Goal: Check status: Check status

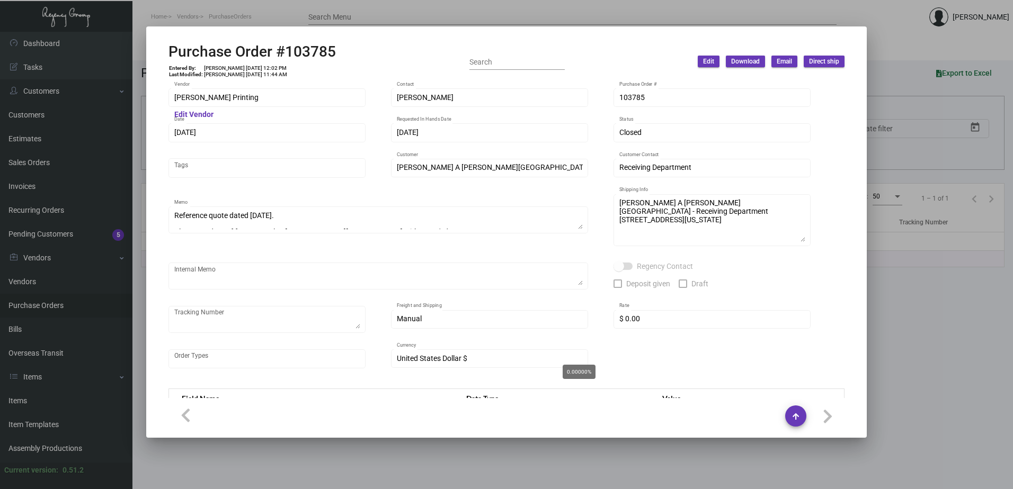
scroll to position [536, 0]
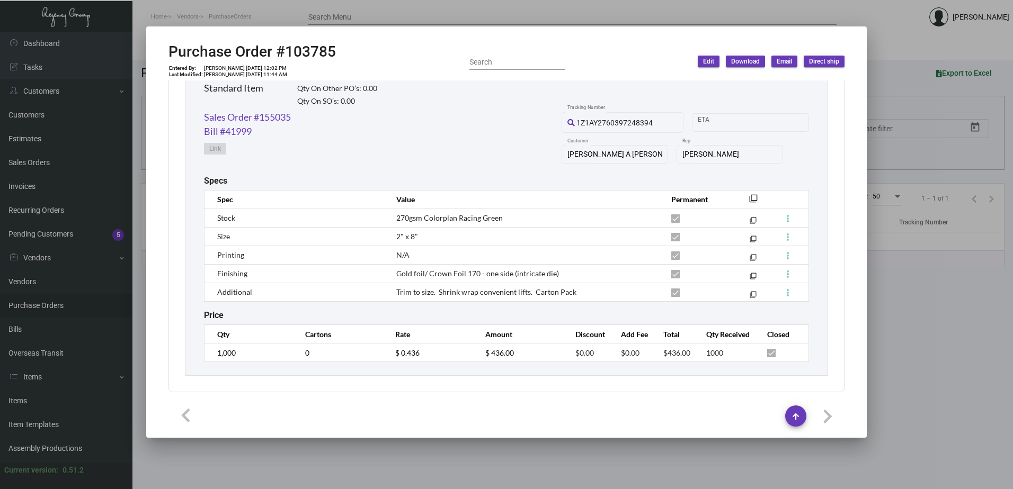
click at [101, 167] on div at bounding box center [506, 244] width 1013 height 489
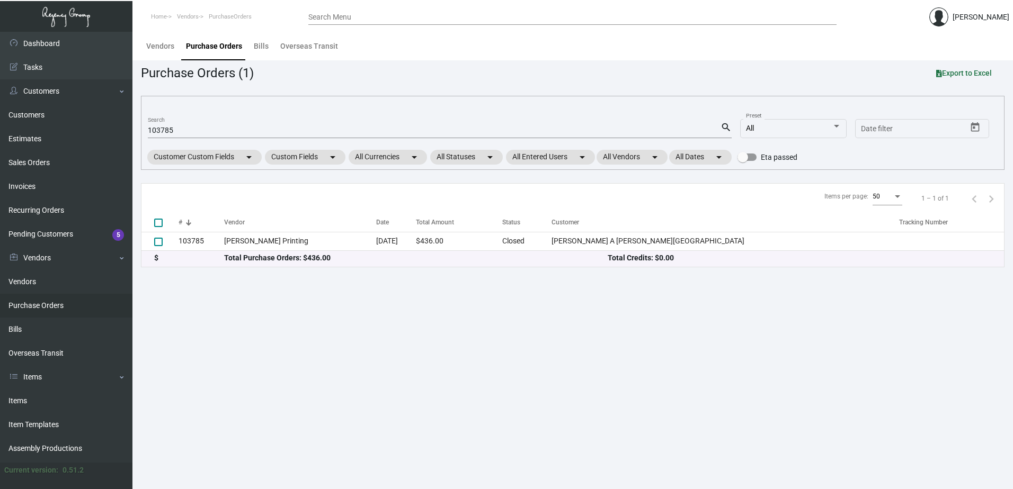
click at [23, 309] on link "Purchase Orders" at bounding box center [66, 306] width 132 height 24
drag, startPoint x: 214, startPoint y: 128, endPoint x: 109, endPoint y: 128, distance: 105.4
click at [109, 128] on div "Dashboard Dashboard Tasks Customers Customers Estimates Sales Orders Invoices R…" at bounding box center [506, 261] width 1013 height 458
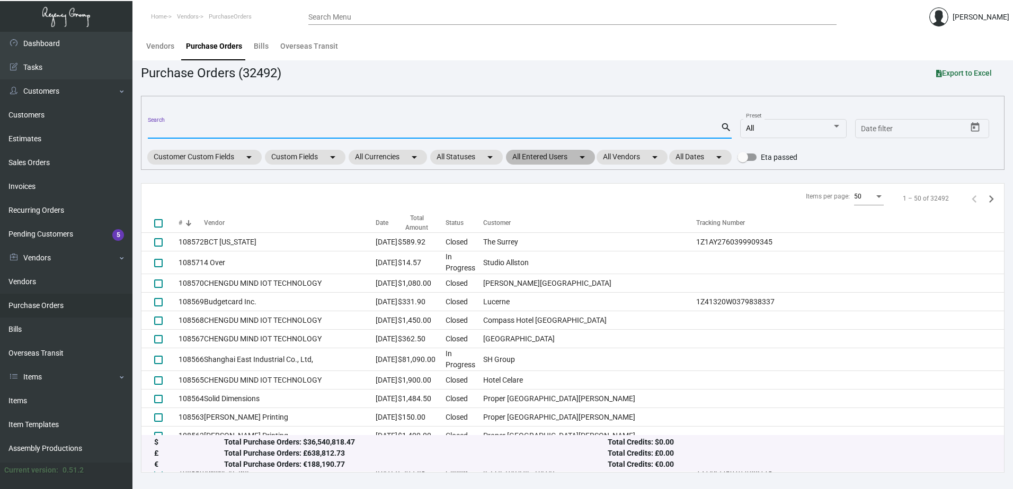
click at [537, 164] on mat-chip "All Entered Users arrow_drop_down" at bounding box center [550, 157] width 89 height 15
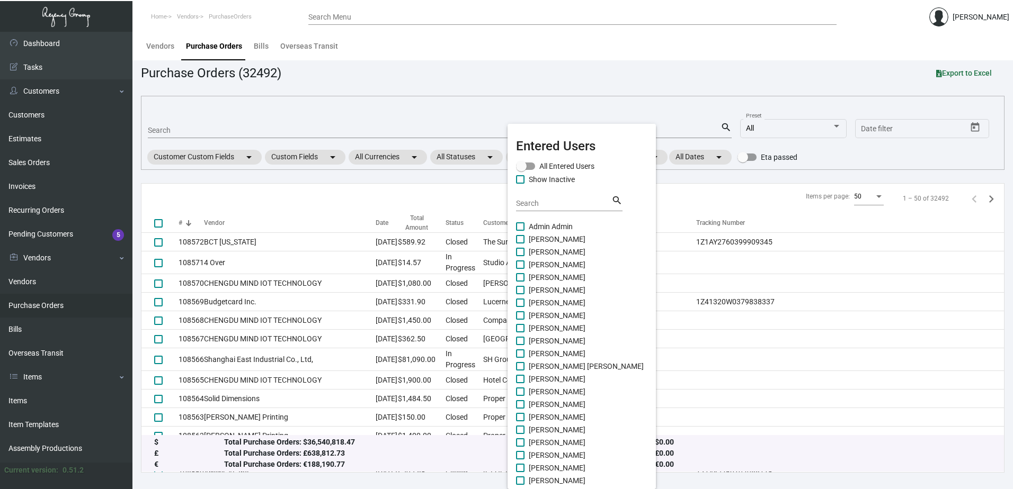
click at [549, 332] on span "[PERSON_NAME]" at bounding box center [557, 328] width 57 height 13
click at [520, 333] on input "[PERSON_NAME]" at bounding box center [520, 333] width 1 height 1
checkbox input "true"
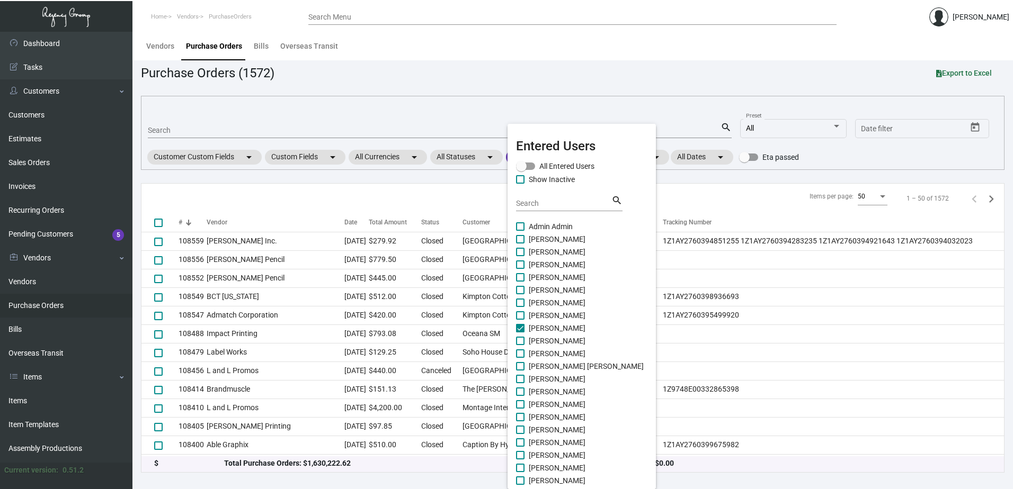
click at [742, 74] on div at bounding box center [506, 244] width 1013 height 489
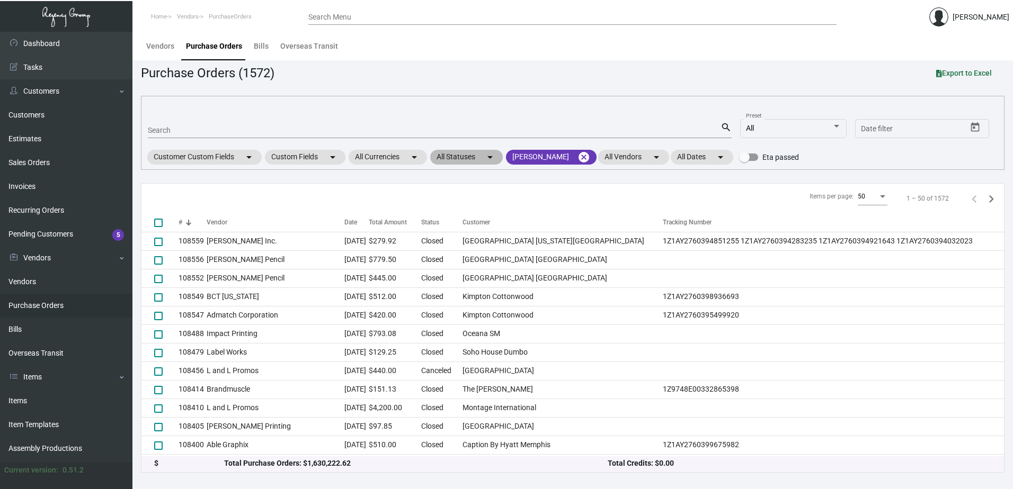
click at [491, 157] on mat-icon "arrow_drop_down" at bounding box center [490, 157] width 13 height 13
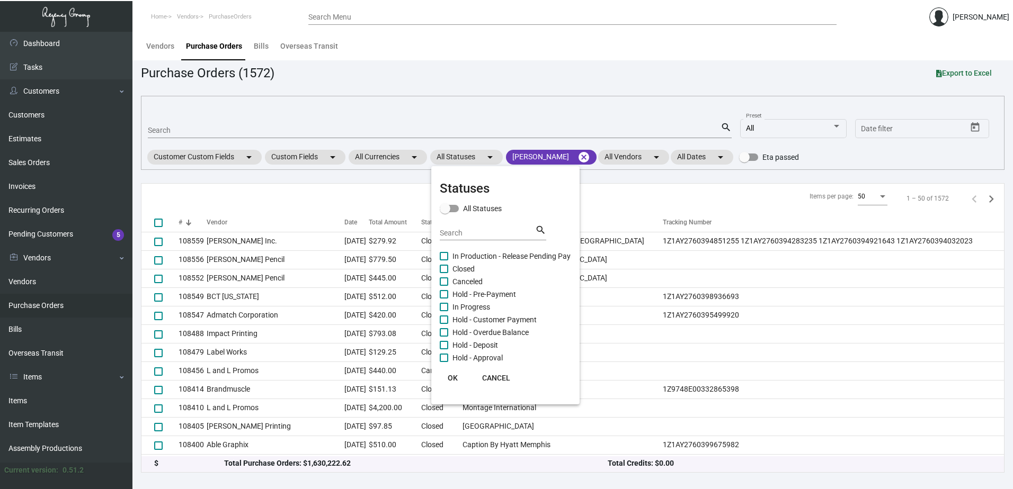
click at [469, 306] on span "In Progress" at bounding box center [471, 307] width 38 height 13
click at [444, 311] on input "In Progress" at bounding box center [443, 311] width 1 height 1
checkbox input "true"
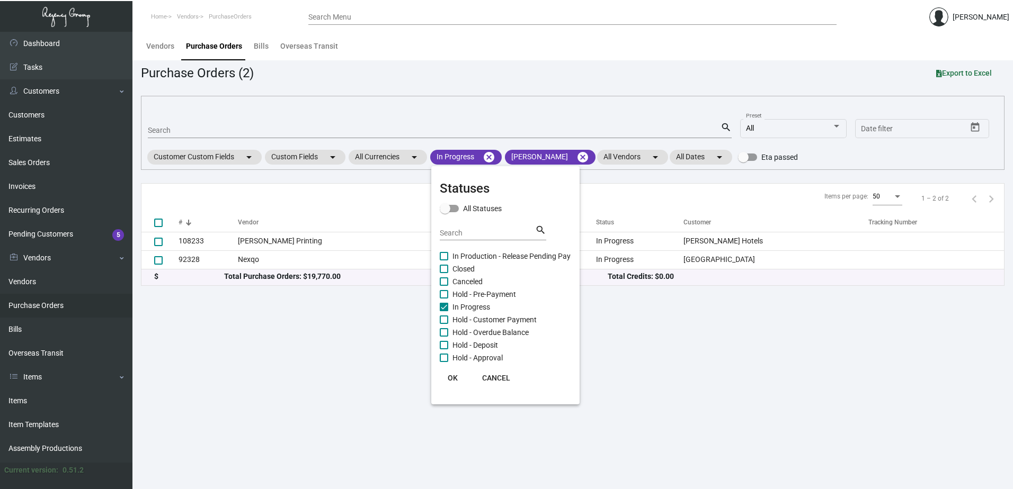
click at [450, 378] on span "OK" at bounding box center [453, 378] width 10 height 8
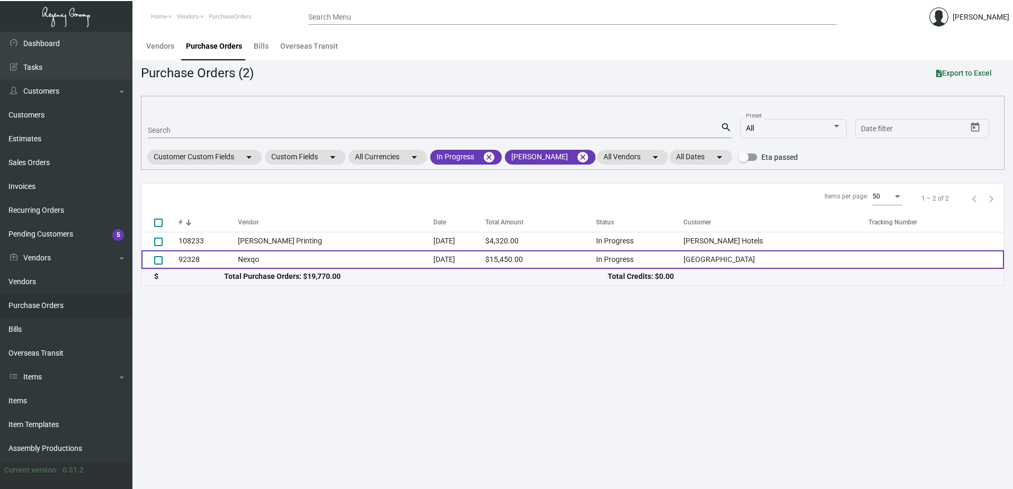
click at [449, 261] on td "[DATE]" at bounding box center [459, 260] width 52 height 19
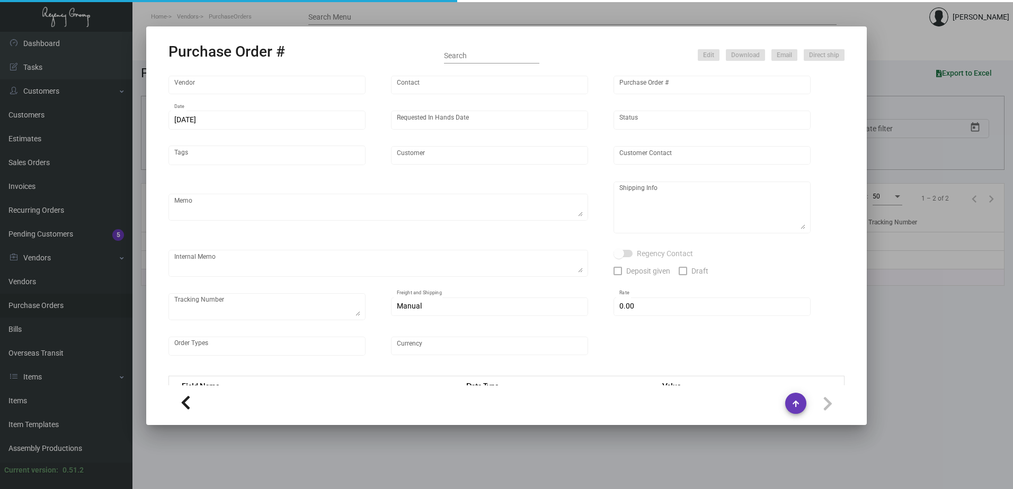
type input "Nexqo"
type input "[PERSON_NAME]"
type input "92328"
type input "[DATE]"
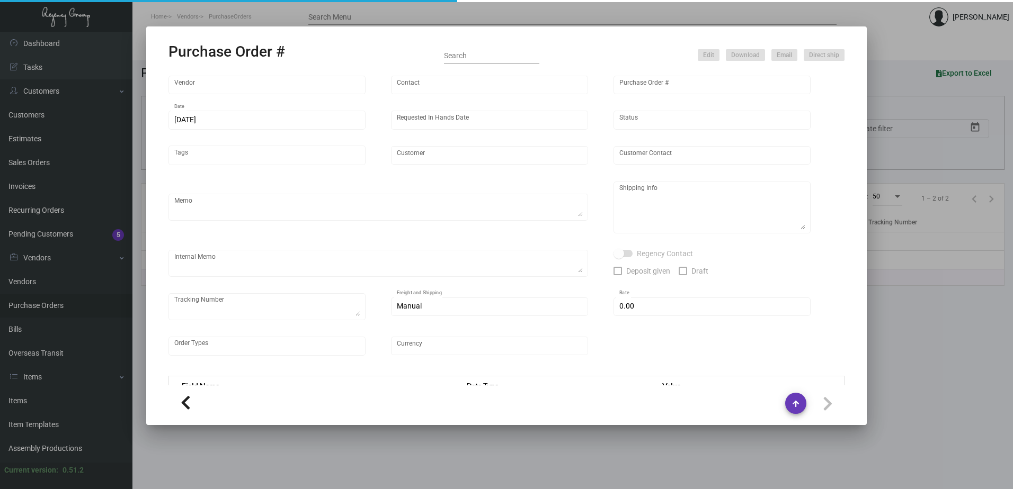
type input "[GEOGRAPHIC_DATA]"
type textarea "BOAT 50K each shipment"
type textarea "Regency Group NJ - [PERSON_NAME] [STREET_ADDRESS]"
checkbox input "true"
type input "$ 0.00"
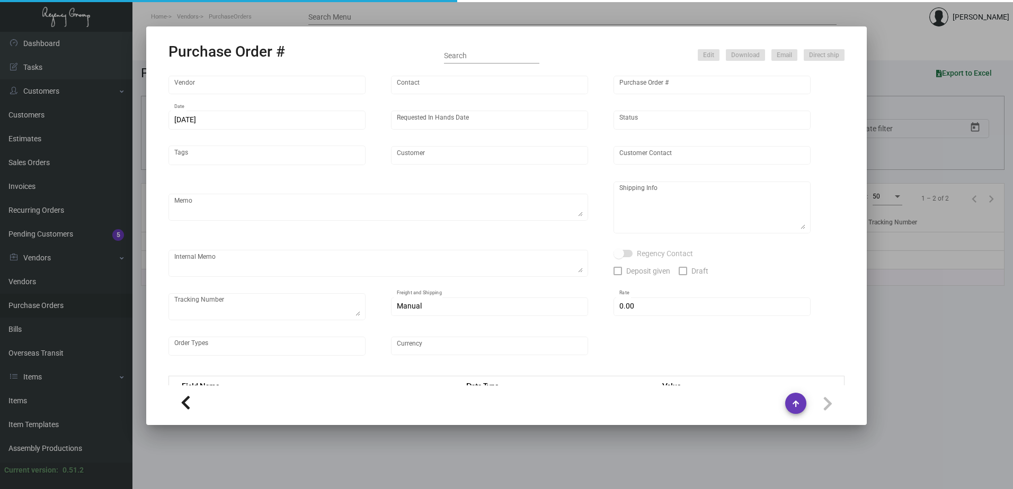
type input "United States Dollar $"
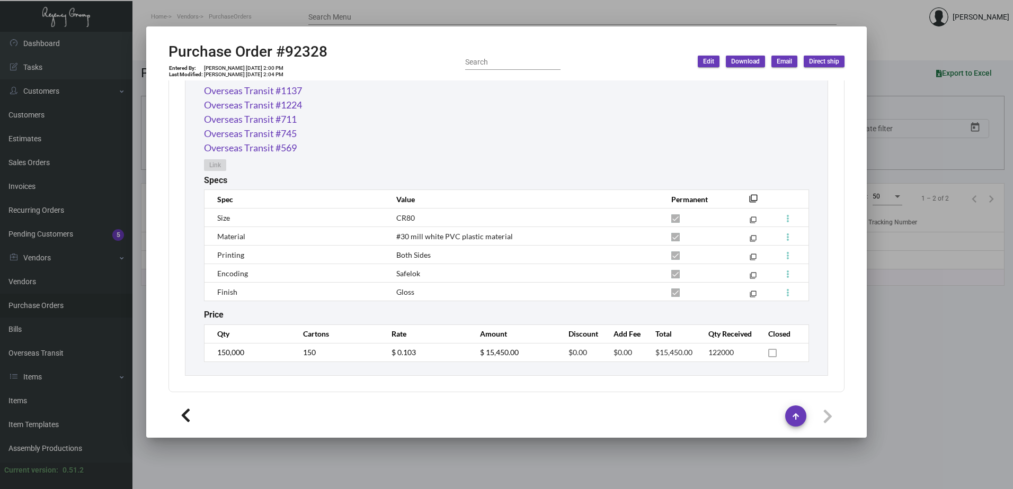
scroll to position [459, 0]
